Goal: Register for event/course

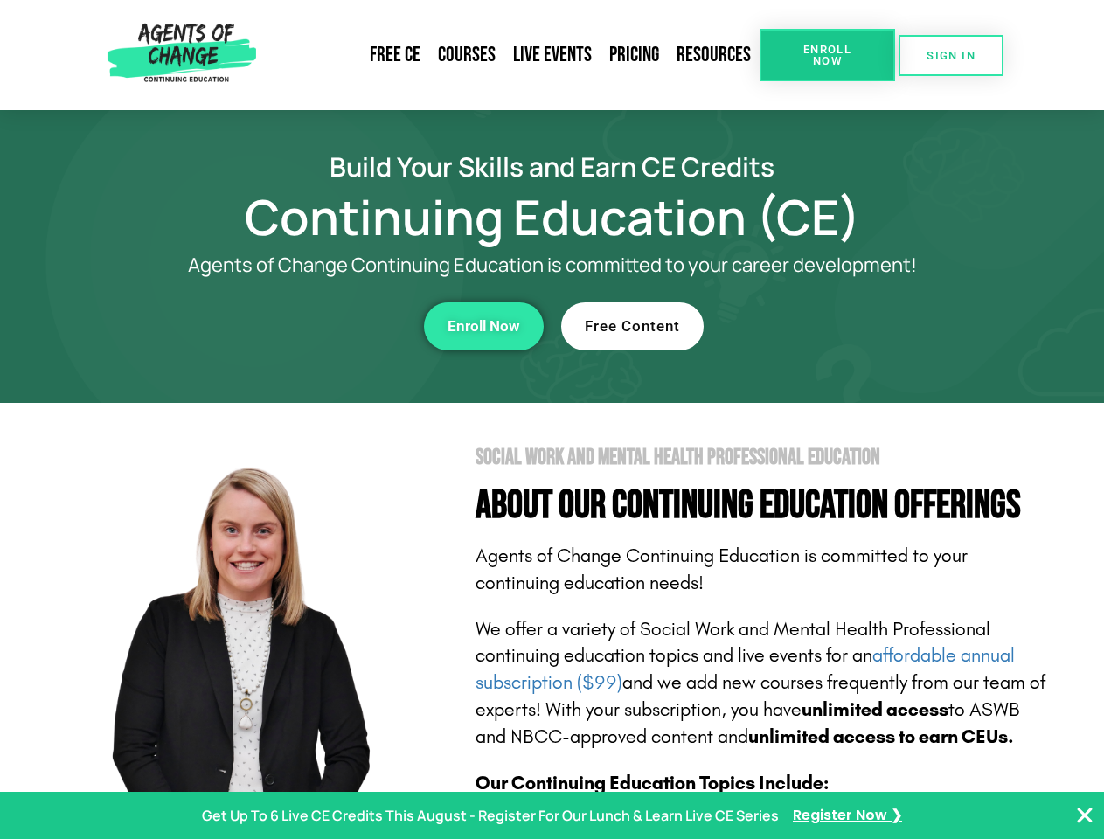
click at [552, 420] on section "Social Work and Mental Health Professional Education About Our Continuing Educa…" at bounding box center [552, 770] width 1104 height 735
click at [827, 55] on span "Enroll Now" at bounding box center [828, 55] width 80 height 23
click at [951, 55] on span "SIGN IN" at bounding box center [951, 55] width 49 height 11
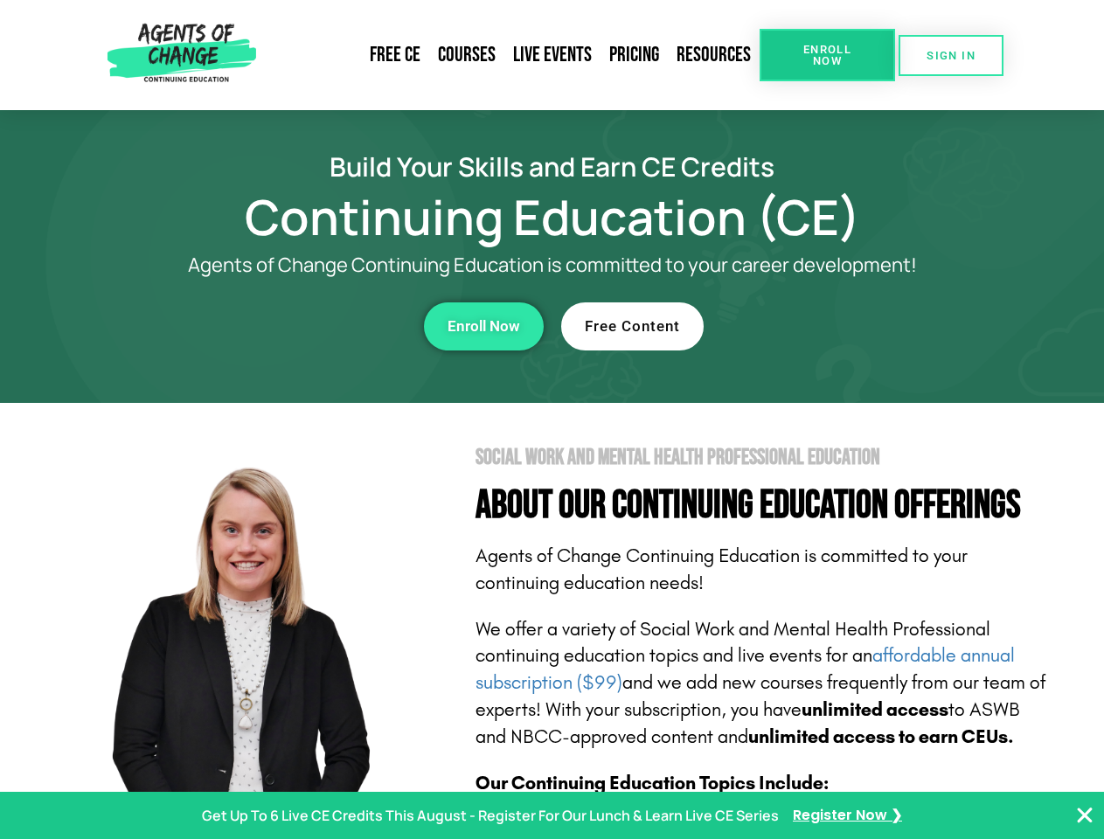
click at [303, 326] on div "Enroll Now" at bounding box center [303, 327] width 481 height 48
click at [484, 326] on span "Enroll Now" at bounding box center [484, 326] width 73 height 15
click at [802, 326] on div "Free Content" at bounding box center [801, 327] width 481 height 48
